Goal: Task Accomplishment & Management: Manage account settings

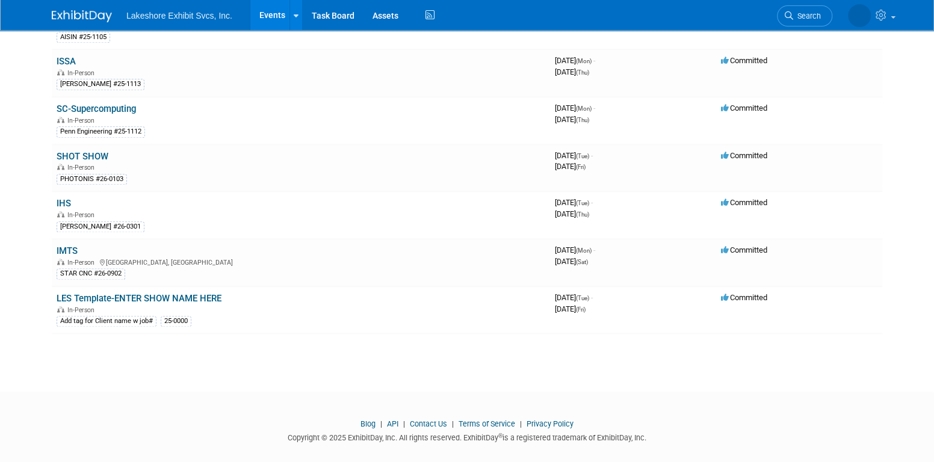
scroll to position [749, 0]
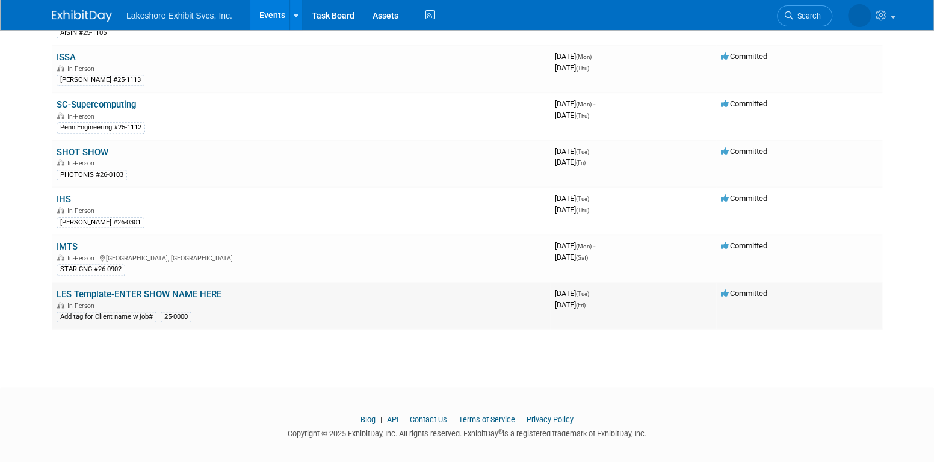
click at [175, 289] on link "LES Template-ENTER SHOW NAME HERE" at bounding box center [139, 294] width 165 height 11
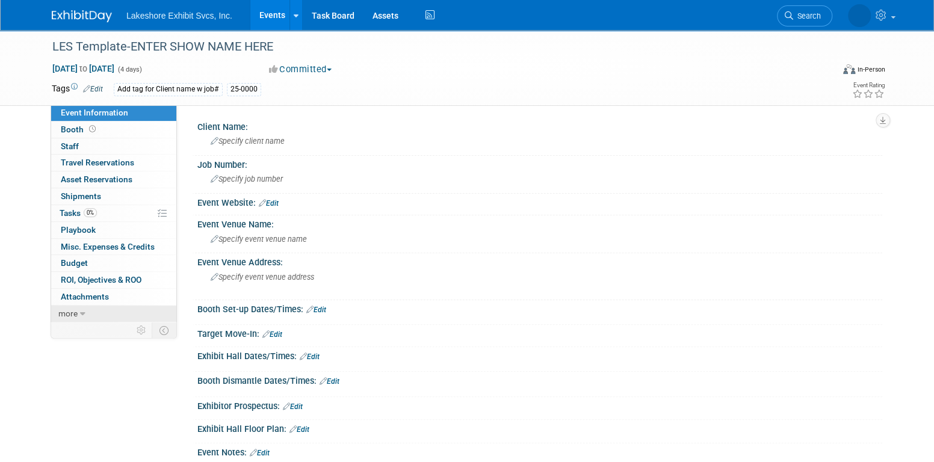
click at [78, 311] on link "more" at bounding box center [113, 314] width 125 height 16
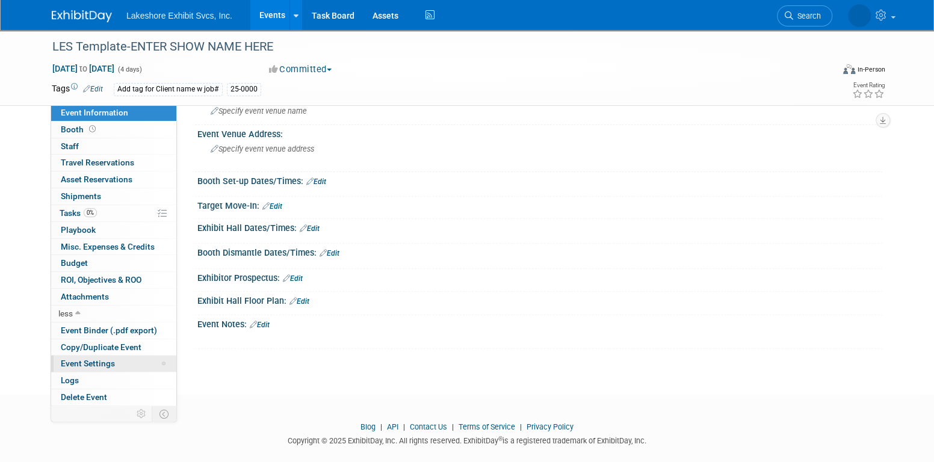
scroll to position [142, 0]
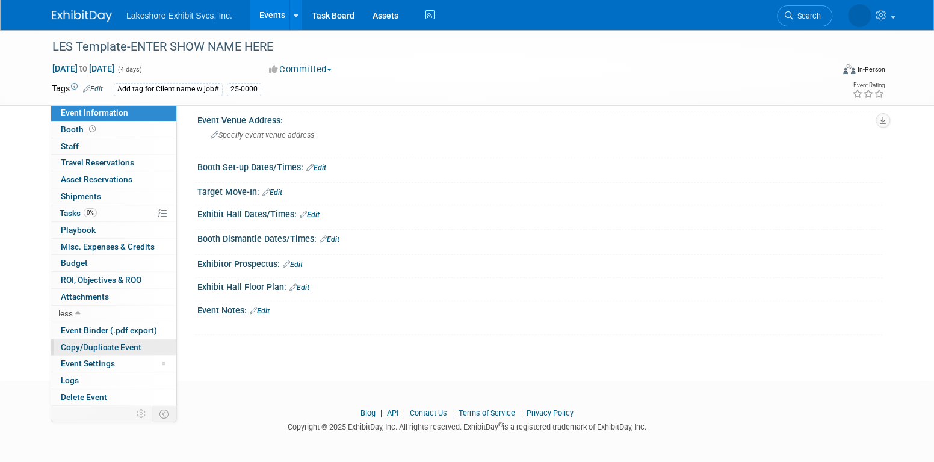
click at [101, 340] on link "Copy/Duplicate Event" at bounding box center [113, 348] width 125 height 16
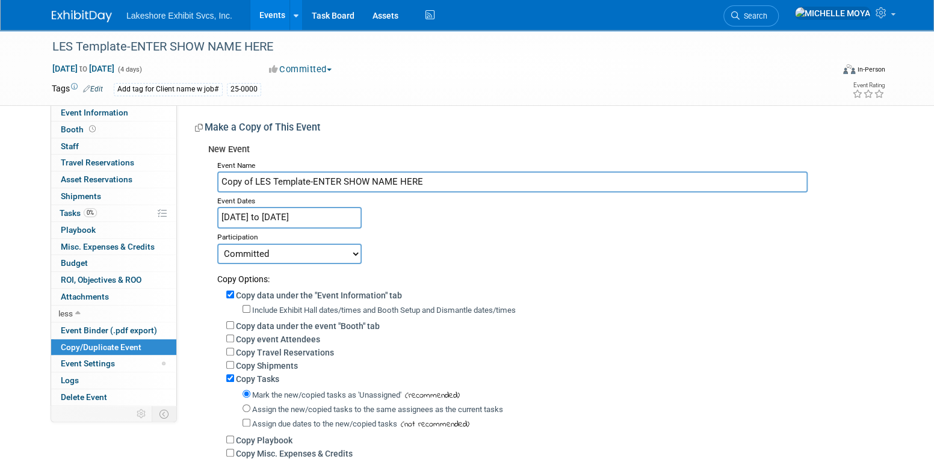
drag, startPoint x: 431, startPoint y: 179, endPoint x: 217, endPoint y: 169, distance: 214.0
click at [217, 169] on div "Event Name Copy of LES Template-ENTER SHOW NAME HERE Event Dates Nov 24, 2026 t…" at bounding box center [540, 338] width 665 height 362
type input "RSNA"
click at [244, 210] on input "Nov 24, 2026 to Nov 27, 2026" at bounding box center [289, 217] width 145 height 21
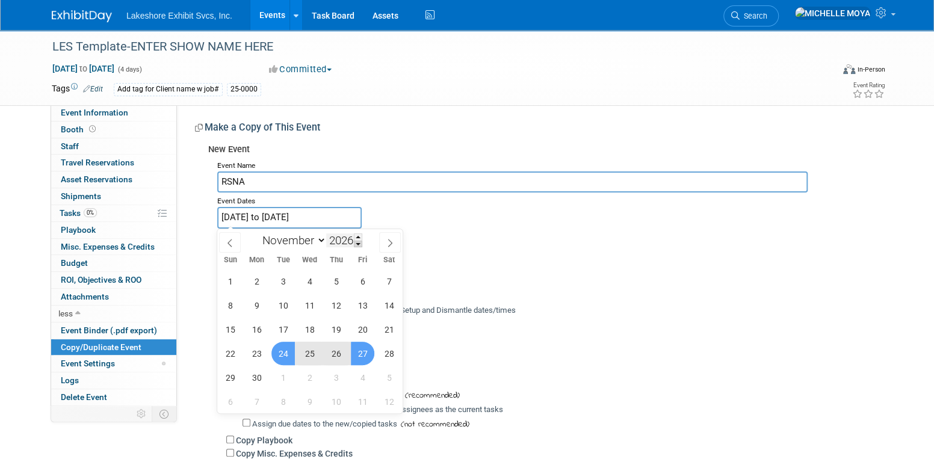
click at [358, 242] on span at bounding box center [358, 244] width 8 height 7
type input "2025"
click at [228, 401] on span "30" at bounding box center [230, 401] width 23 height 23
type input "Nov 30, 2025"
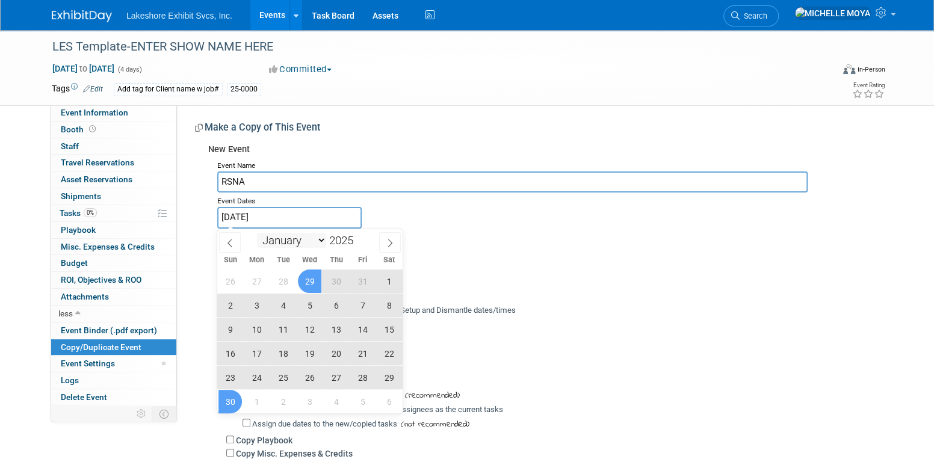
click at [318, 240] on select "January February March April May June July August September October November De…" at bounding box center [291, 240] width 69 height 15
select select "11"
click at [257, 233] on select "January February March April May June July August September October November De…" at bounding box center [291, 240] width 69 height 15
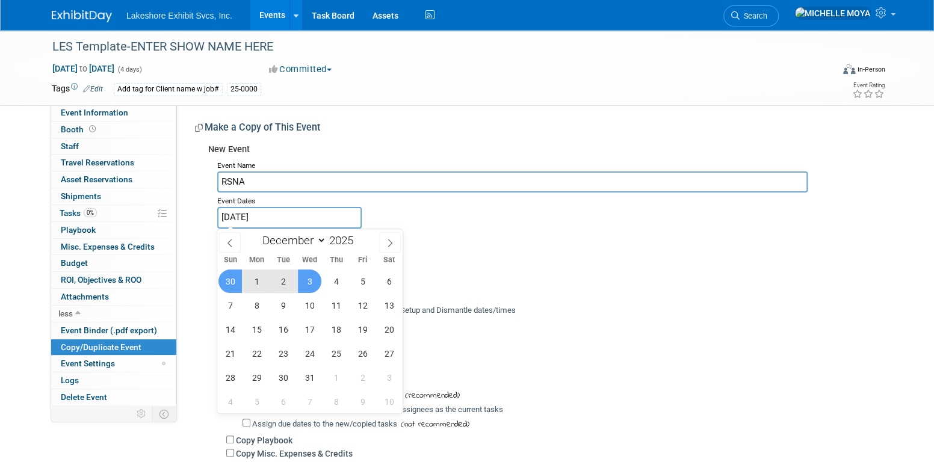
click at [307, 278] on span "3" at bounding box center [309, 281] width 23 height 23
type input "Nov 30, 2025 to Dec 3, 2025"
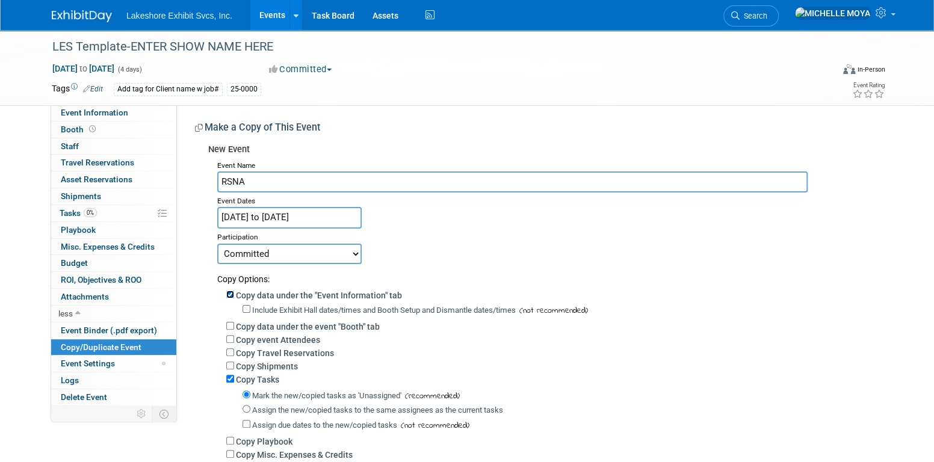
click at [233, 294] on input "Copy data under the "Event Information" tab" at bounding box center [230, 295] width 8 height 8
checkbox input "false"
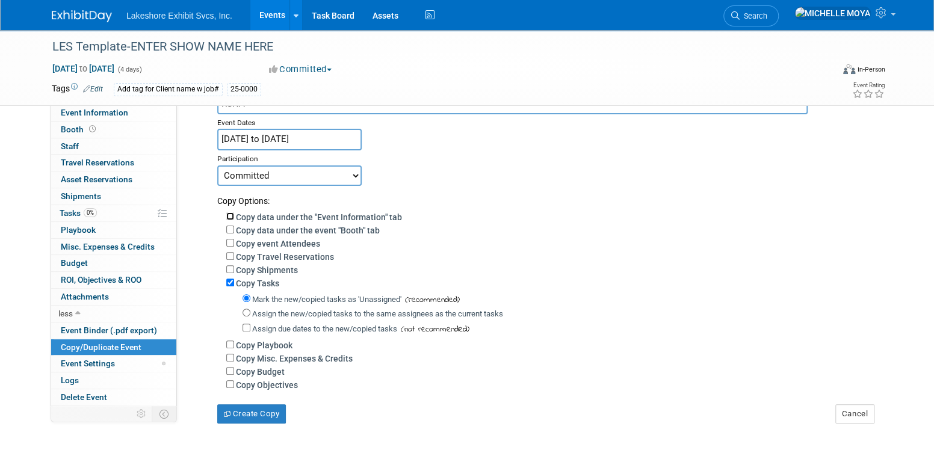
scroll to position [120, 0]
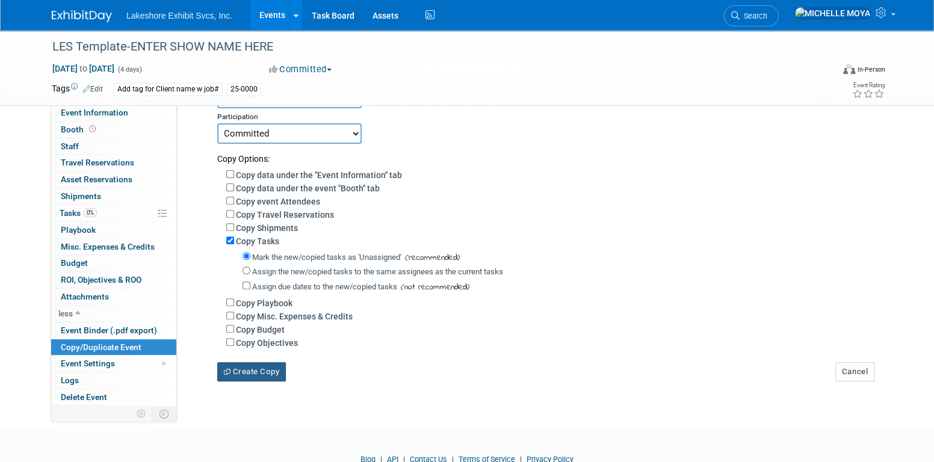
click at [273, 365] on button "Create Copy" at bounding box center [251, 371] width 69 height 19
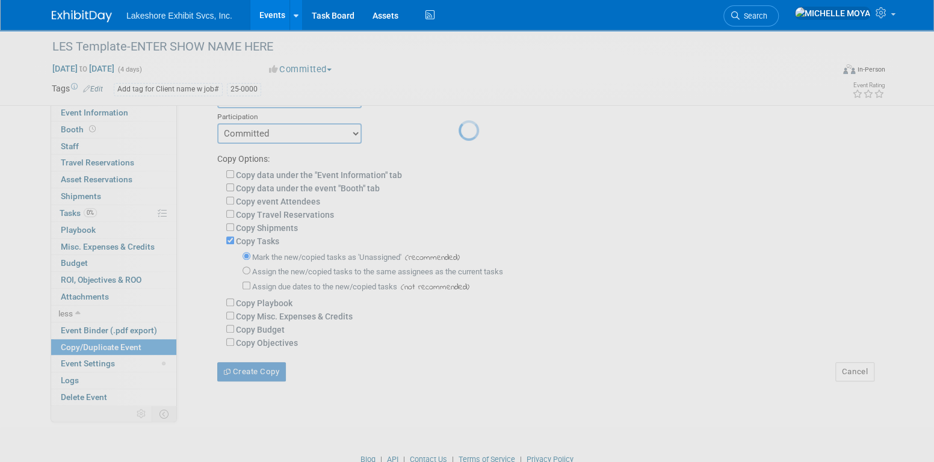
click at [459, 365] on div at bounding box center [467, 231] width 17 height 462
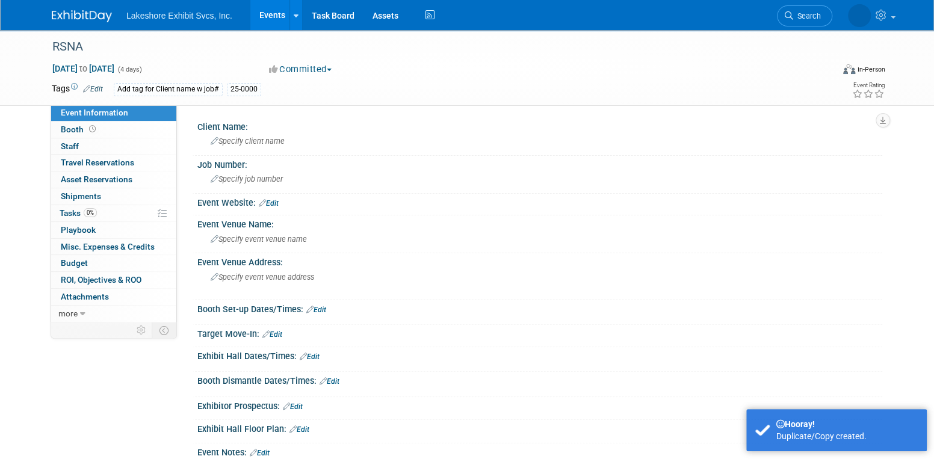
click at [96, 87] on link "Edit" at bounding box center [93, 89] width 20 height 8
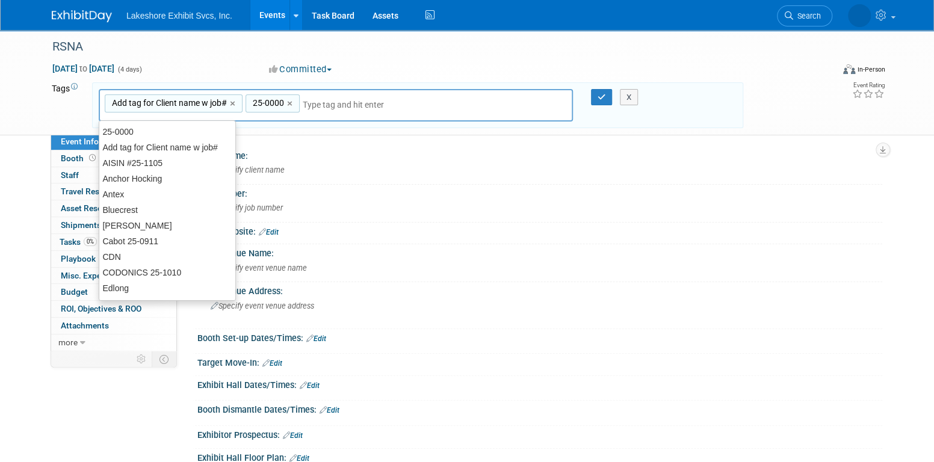
click at [232, 103] on link "×" at bounding box center [234, 104] width 8 height 14
type input "25-0000"
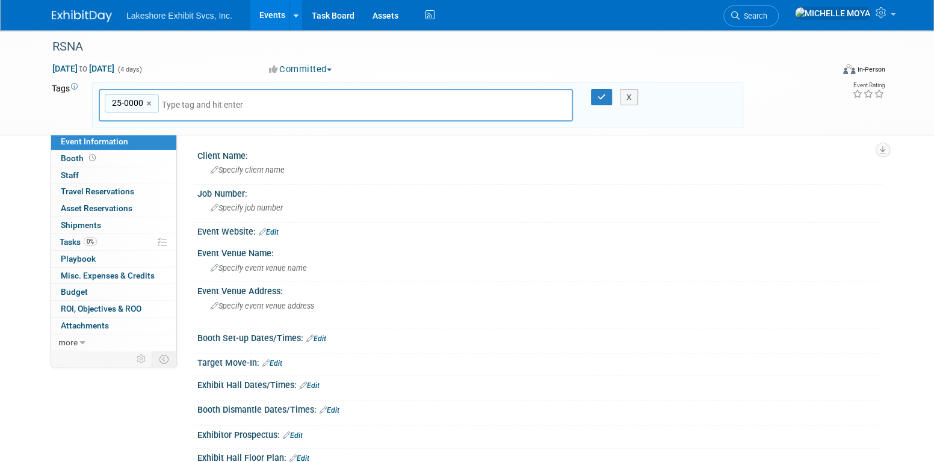
click at [149, 102] on link "×" at bounding box center [150, 104] width 8 height 14
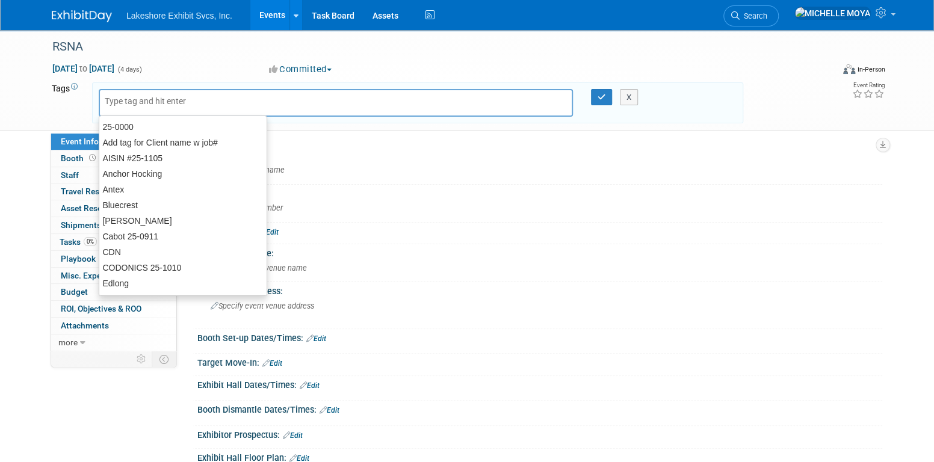
drag, startPoint x: 151, startPoint y: 101, endPoint x: 137, endPoint y: 93, distance: 15.6
click at [148, 98] on input "text" at bounding box center [189, 101] width 169 height 12
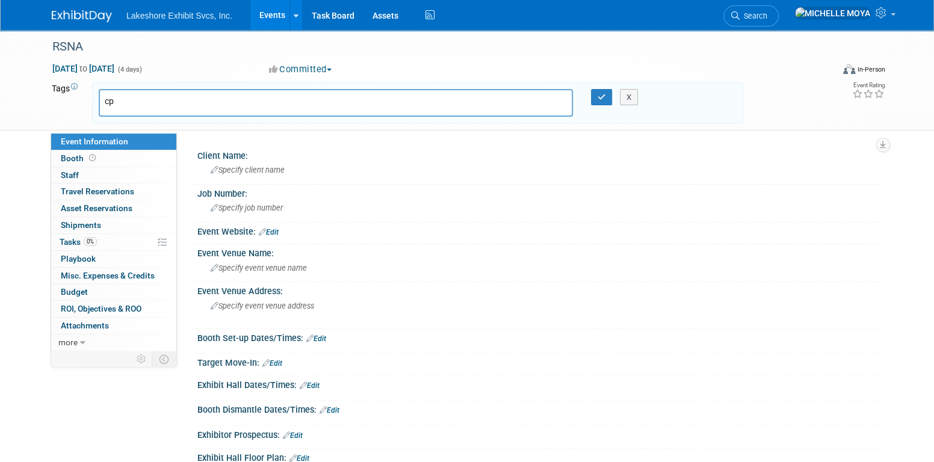
type input "c"
type input "CPII #25-1114"
click at [600, 94] on icon "button" at bounding box center [602, 97] width 8 height 8
type input "CPII #25-1114"
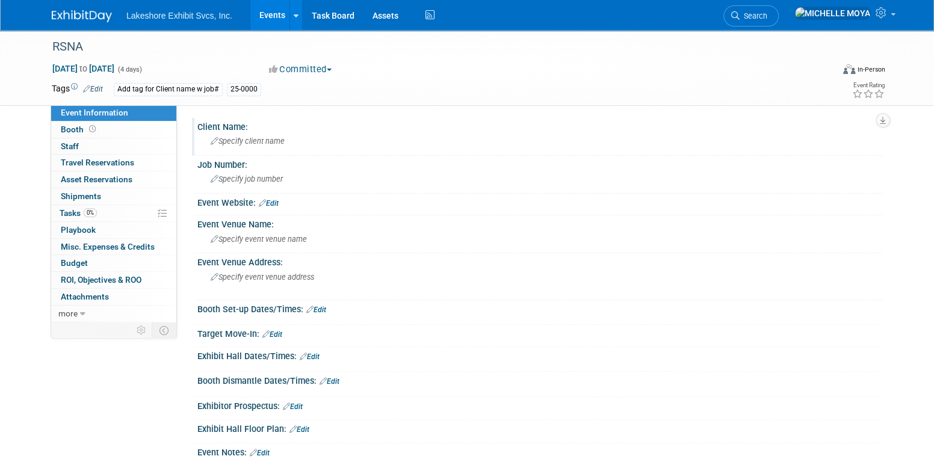
click at [276, 146] on span "Specify client name" at bounding box center [248, 141] width 74 height 9
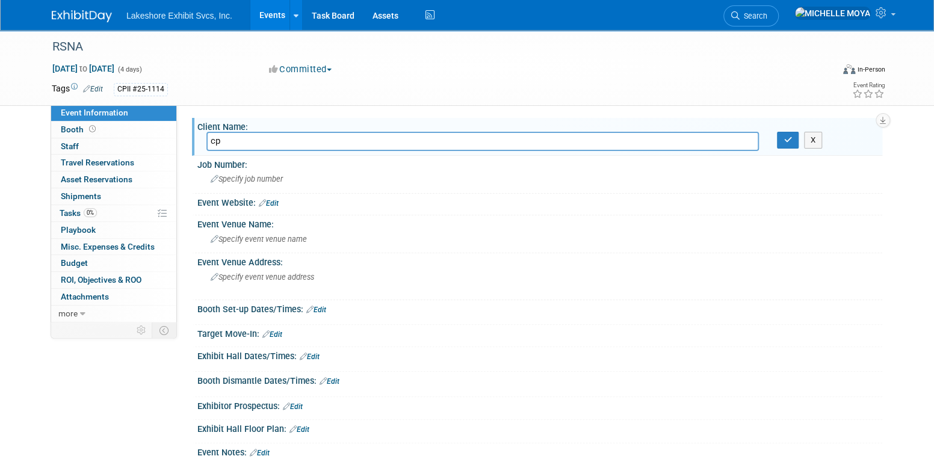
type input "c"
type input "CPII"
click at [783, 144] on button "button" at bounding box center [788, 140] width 22 height 17
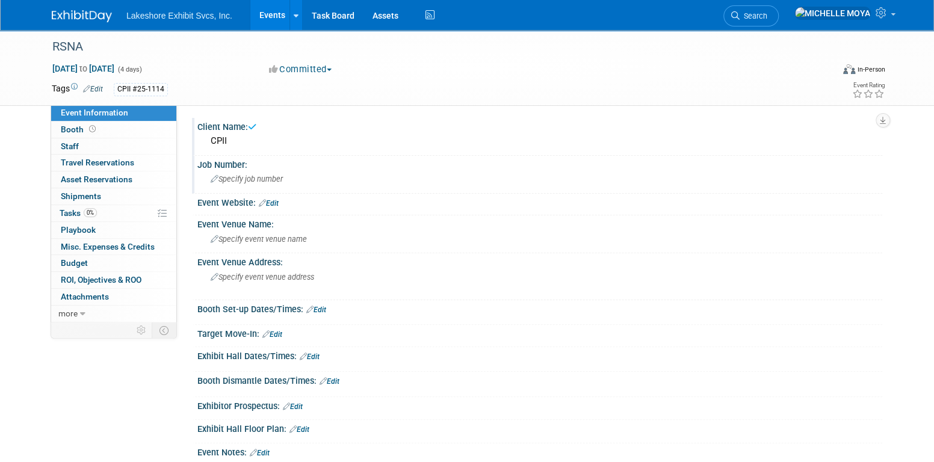
click at [276, 181] on span "Specify job number" at bounding box center [247, 179] width 72 height 9
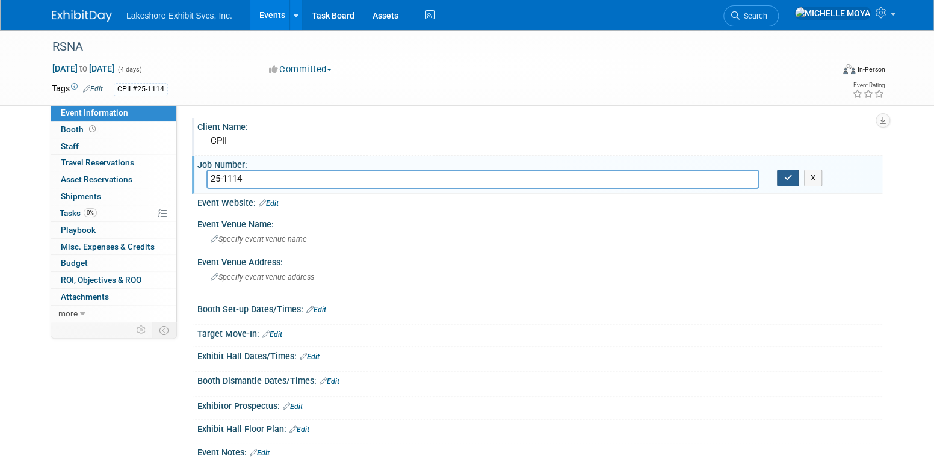
type input "25-1114"
click at [792, 177] on button "button" at bounding box center [788, 178] width 22 height 17
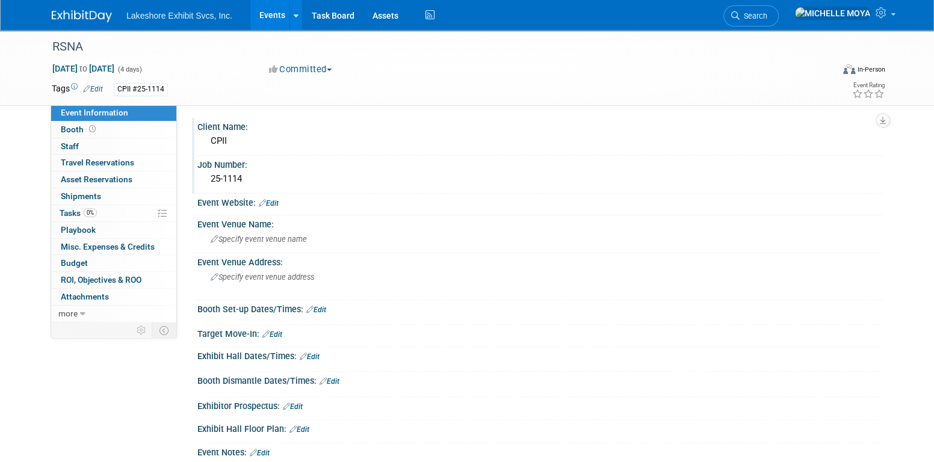
click at [276, 334] on link "Edit" at bounding box center [273, 335] width 20 height 8
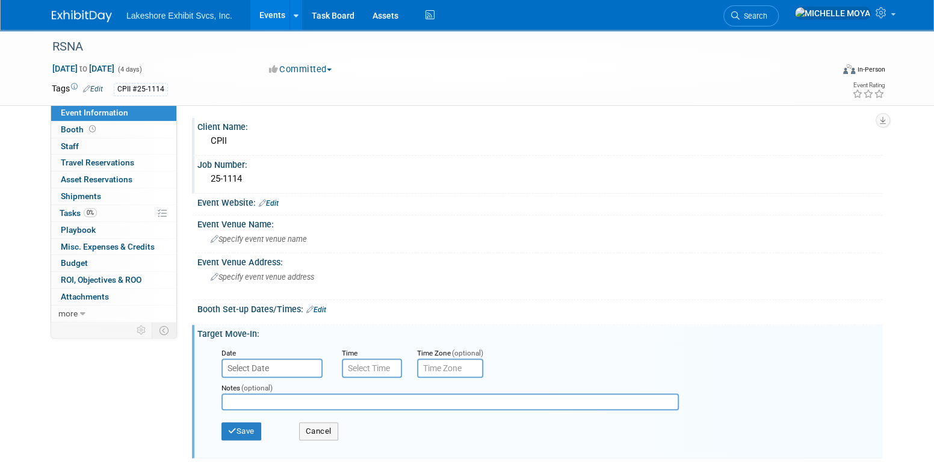
click at [275, 362] on input "text" at bounding box center [272, 368] width 101 height 19
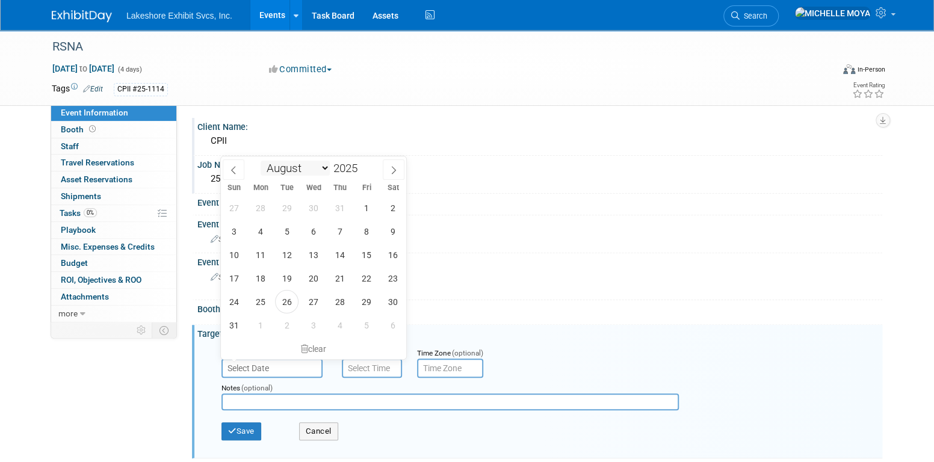
click at [323, 166] on select "January February March April May June July August September October November De…" at bounding box center [295, 168] width 69 height 15
select select "10"
click at [261, 161] on select "January February March April May June July August September October November De…" at bounding box center [295, 168] width 69 height 15
click at [264, 299] on span "24" at bounding box center [260, 301] width 23 height 23
type input "Nov 24, 2025"
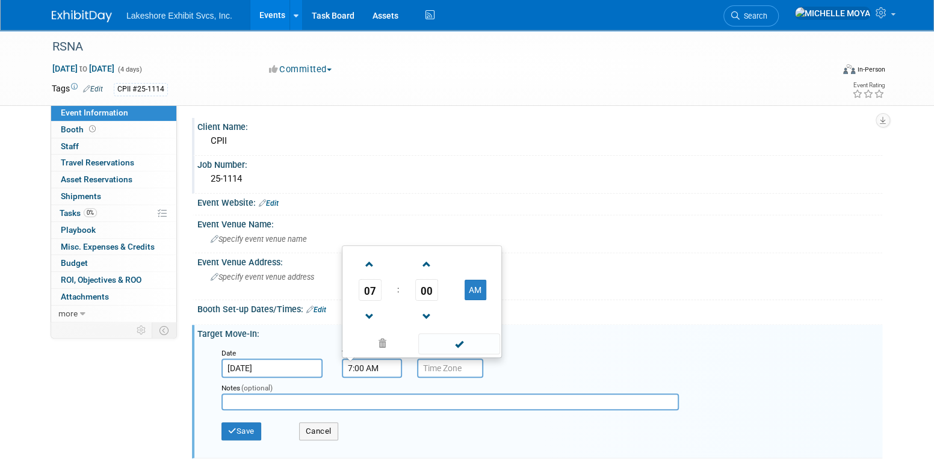
click at [362, 359] on input "7:00 AM" at bounding box center [372, 368] width 60 height 19
click at [368, 265] on span at bounding box center [369, 264] width 21 height 21
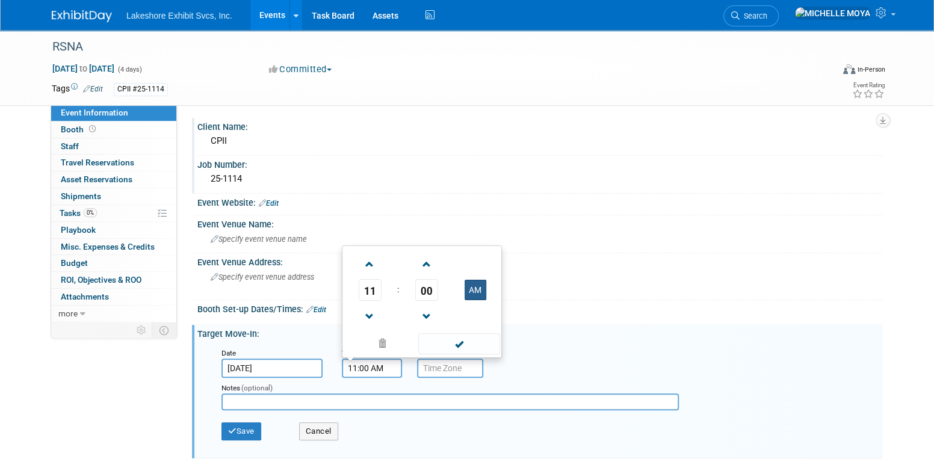
click at [480, 290] on button "AM" at bounding box center [476, 290] width 22 height 20
type input "11:00 PM"
click at [471, 342] on span at bounding box center [458, 344] width 81 height 21
click at [456, 363] on input "text" at bounding box center [450, 368] width 66 height 19
type input "c"
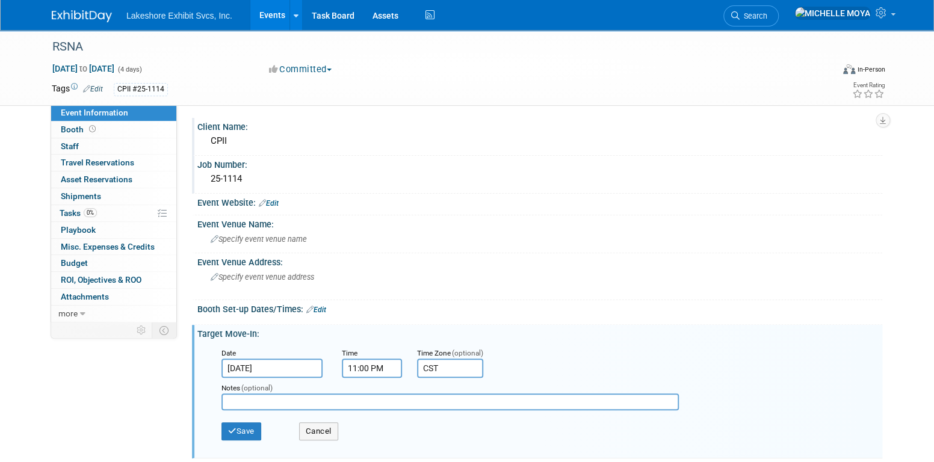
type input "CST"
click at [289, 399] on input "text" at bounding box center [451, 402] width 458 height 17
type input "Per Proposal"
click at [244, 426] on button "Save" at bounding box center [242, 432] width 40 height 18
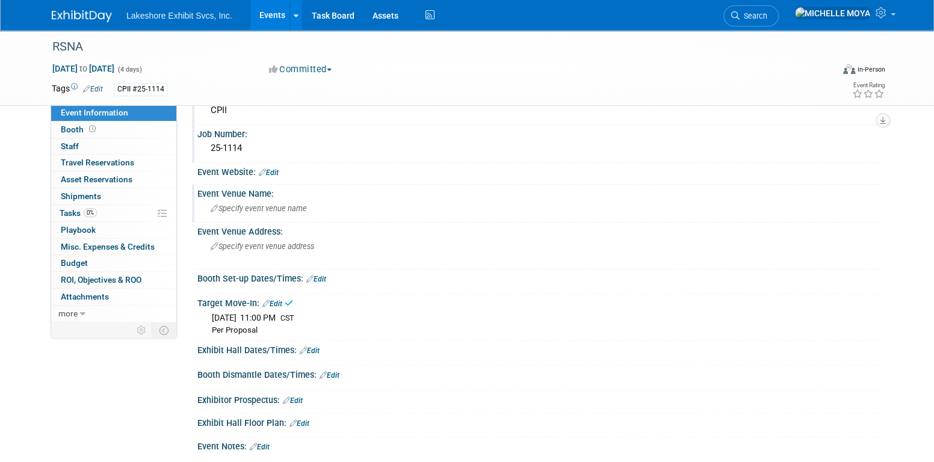
scroll to position [120, 0]
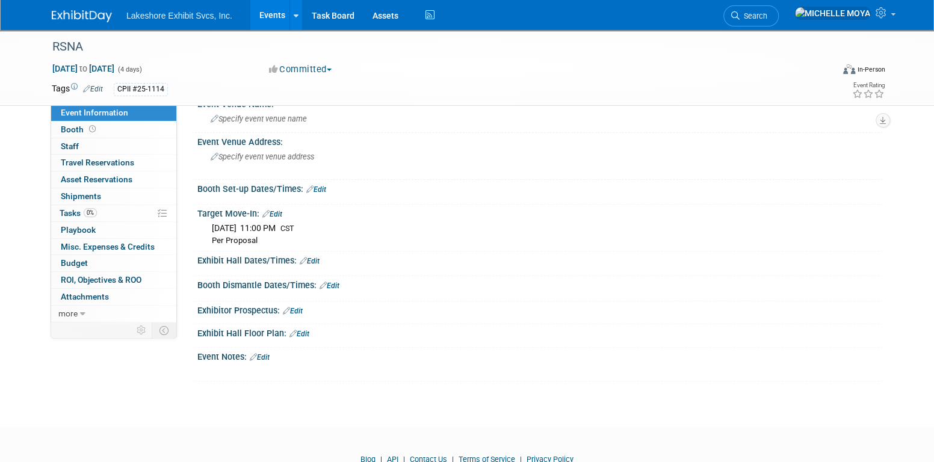
click at [263, 355] on link "Edit" at bounding box center [260, 357] width 20 height 8
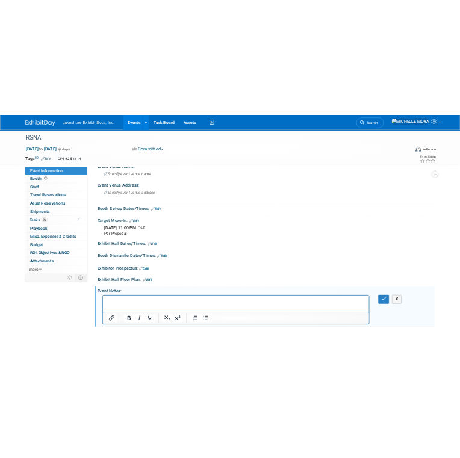
scroll to position [0, 0]
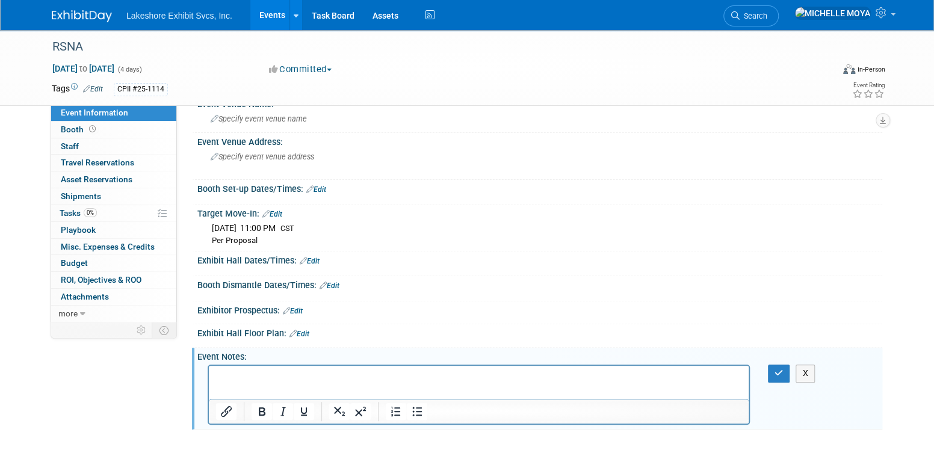
click at [262, 381] on p "Rich Text Area. Press ALT-0 for help." at bounding box center [479, 377] width 526 height 12
click at [415, 409] on icon "Bullet list" at bounding box center [417, 412] width 10 height 9
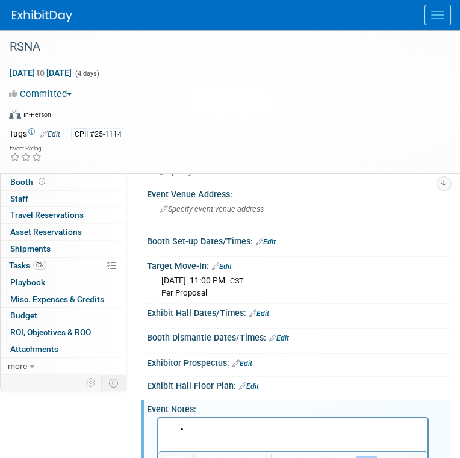
click at [255, 426] on li "Rich Text Area. Press ALT-0 for help." at bounding box center [305, 429] width 231 height 12
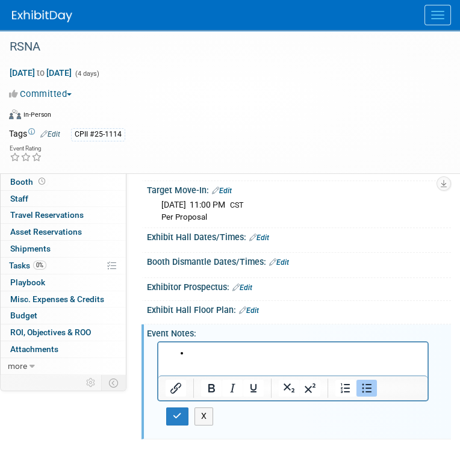
scroll to position [241, 0]
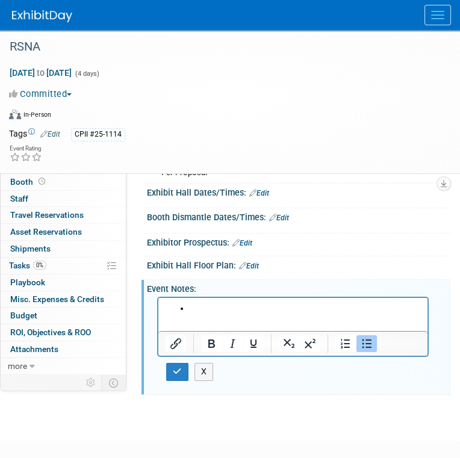
click at [244, 305] on li "Rich Text Area. Press ALT-0 for help." at bounding box center [305, 309] width 231 height 12
click at [219, 320] on li "PD" at bounding box center [305, 321] width 231 height 12
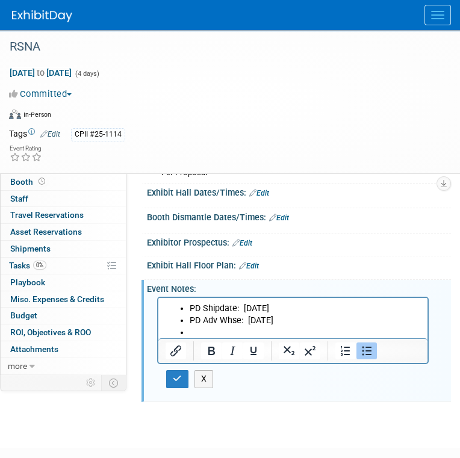
click at [196, 332] on li "Rich Text Area. Press ALT-0 for help." at bounding box center [305, 333] width 231 height 12
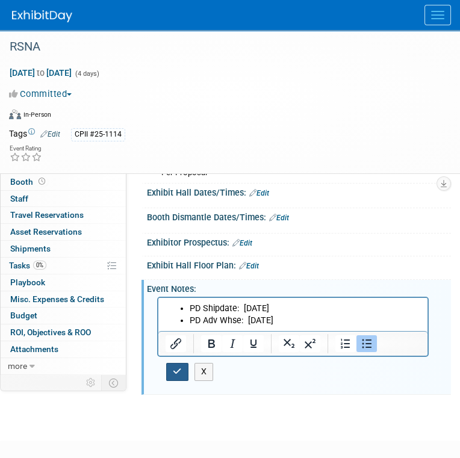
click at [175, 367] on icon "button" at bounding box center [177, 371] width 9 height 8
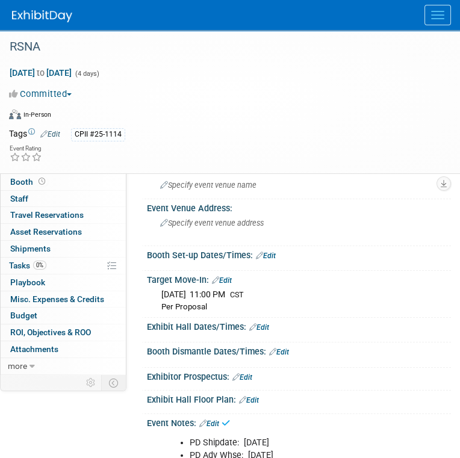
scroll to position [0, 0]
